Goal: Information Seeking & Learning: Learn about a topic

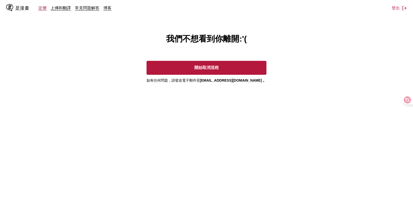
click at [44, 9] on font "定價" at bounding box center [43, 7] width 8 height 5
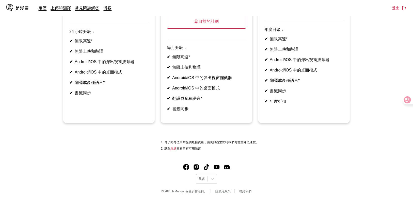
scroll to position [115, 0]
click at [206, 183] on div "英語" at bounding box center [206, 179] width 21 height 10
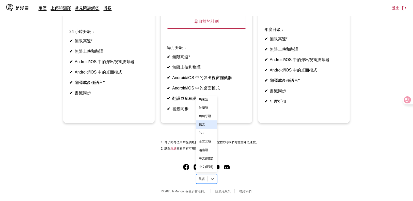
scroll to position [112, 0]
click at [205, 165] on div "中文(正體)" at bounding box center [206, 167] width 21 height 8
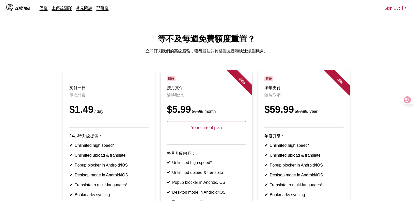
drag, startPoint x: 364, startPoint y: 56, endPoint x: 366, endPoint y: 64, distance: 8.2
click at [364, 56] on main "等不及每週免費額度重置？ 立即訂閱我們的高級服務，獲得最佳的跨裝置支援和快速漫畫翻譯。 支付一日 單次計費 $1.49 / day 24小時升級提供： ✔ U…" at bounding box center [206, 144] width 413 height 223
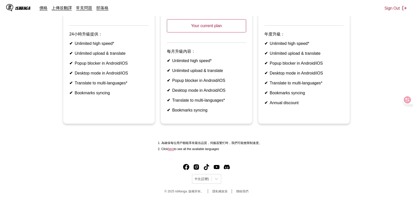
scroll to position [111, 0]
click at [208, 179] on div "中文(正體)" at bounding box center [201, 179] width 19 height 7
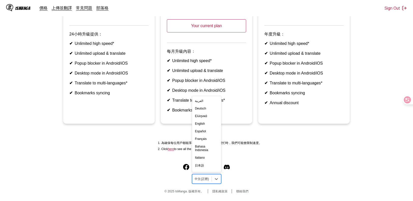
scroll to position [89, 0]
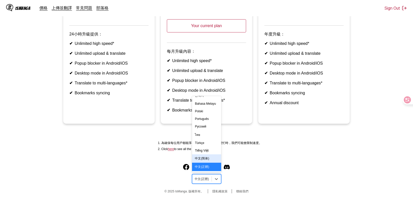
click at [205, 158] on div "中文(简体)" at bounding box center [206, 159] width 29 height 8
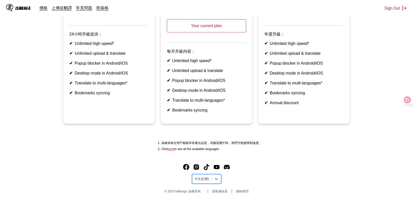
scroll to position [109, 0]
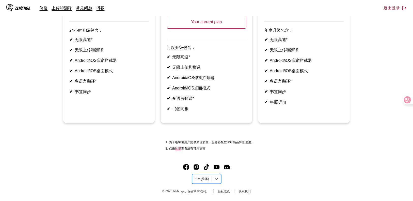
click at [207, 179] on div at bounding box center [202, 179] width 14 height 5
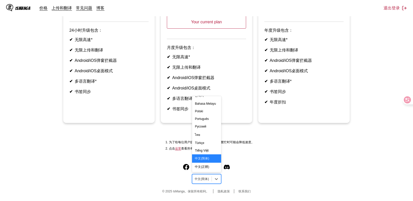
click at [204, 163] on div "中文(简体)" at bounding box center [206, 159] width 29 height 8
click at [202, 179] on div at bounding box center [202, 179] width 14 height 5
click at [203, 167] on div "中文(正體)" at bounding box center [206, 167] width 29 height 8
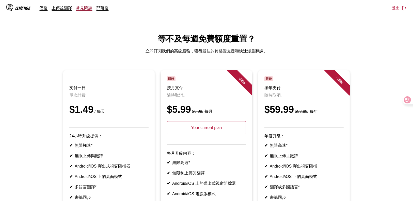
click at [87, 10] on link "常見問題" at bounding box center [84, 7] width 16 height 5
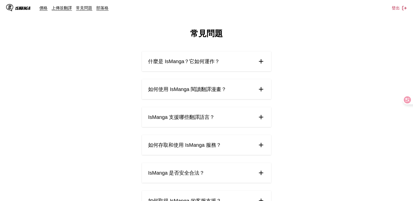
scroll to position [20, 0]
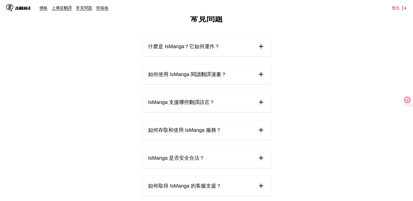
click at [218, 105] on summary "IsManga 支援哪些翻譯語言？" at bounding box center [206, 102] width 129 height 20
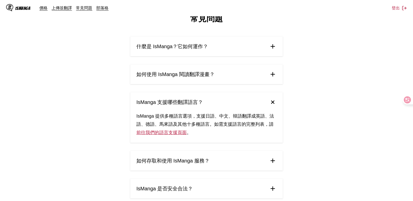
click at [224, 97] on summary "IsManga 支援哪些翻譯語言？" at bounding box center [206, 102] width 152 height 20
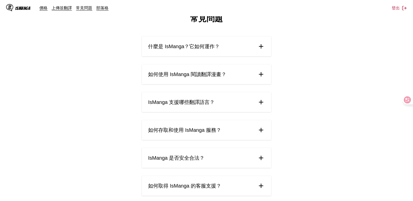
click at [241, 45] on summary "什麼是 IsManga？它如何運作？" at bounding box center [206, 47] width 129 height 20
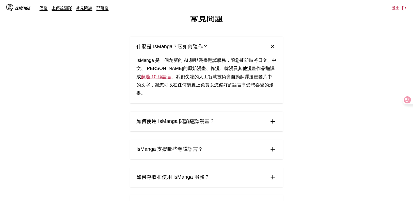
click at [230, 49] on summary "什麼是 IsManga？它如何運作？" at bounding box center [206, 47] width 152 height 20
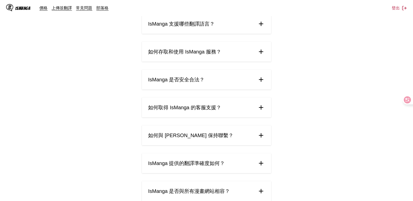
scroll to position [101, 0]
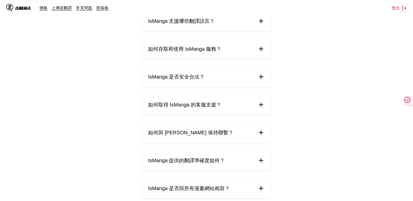
click at [212, 81] on summary "IsManga 是否安全合法？" at bounding box center [206, 77] width 129 height 20
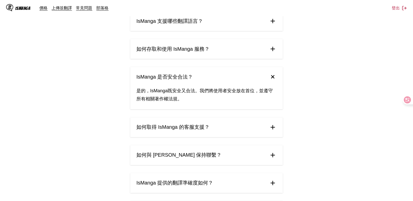
click at [210, 76] on summary "IsManga 是否安全合法？" at bounding box center [206, 77] width 152 height 20
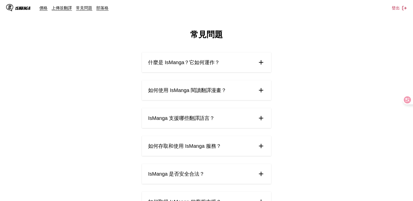
scroll to position [0, 0]
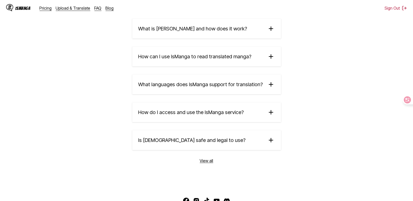
scroll to position [872, 0]
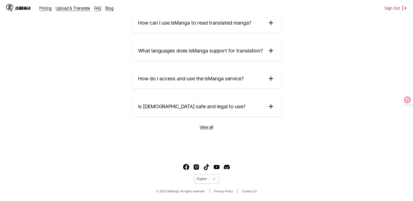
click at [211, 179] on icon at bounding box center [213, 179] width 5 height 5
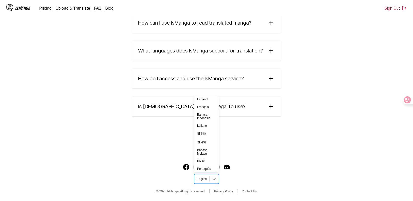
scroll to position [89, 0]
click at [207, 167] on div "中文(正體)" at bounding box center [206, 167] width 25 height 8
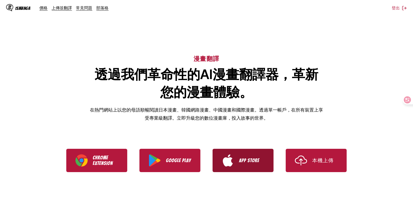
click at [240, 168] on link "App Store" at bounding box center [242, 160] width 61 height 23
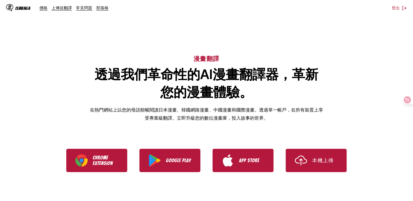
click at [24, 6] on div "IsManga" at bounding box center [22, 8] width 15 height 5
click at [23, 8] on div "IsManga" at bounding box center [22, 8] width 15 height 5
click at [43, 7] on link "價格" at bounding box center [44, 7] width 8 height 5
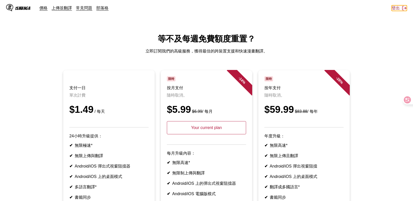
click at [397, 7] on button "登出" at bounding box center [398, 8] width 15 height 6
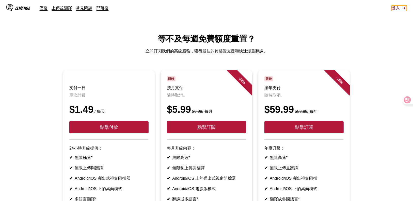
click at [398, 8] on button "登入" at bounding box center [398, 8] width 15 height 6
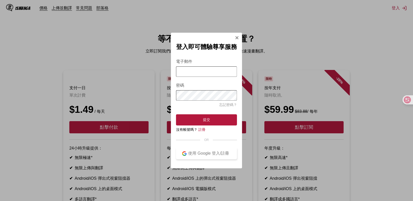
click at [203, 159] on button "使用 Google 登入/註冊" at bounding box center [206, 153] width 61 height 11
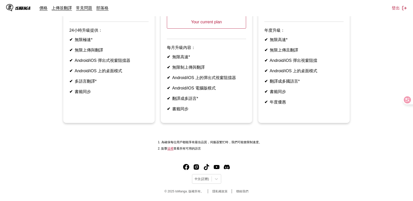
scroll to position [114, 0]
